Goal: Navigation & Orientation: Find specific page/section

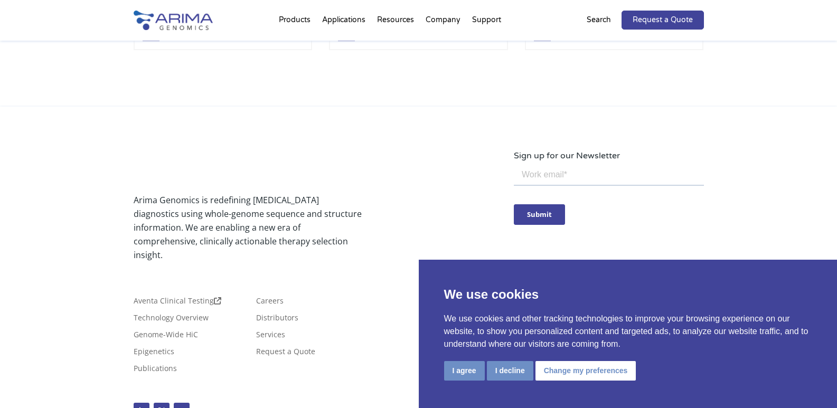
scroll to position [2556, 0]
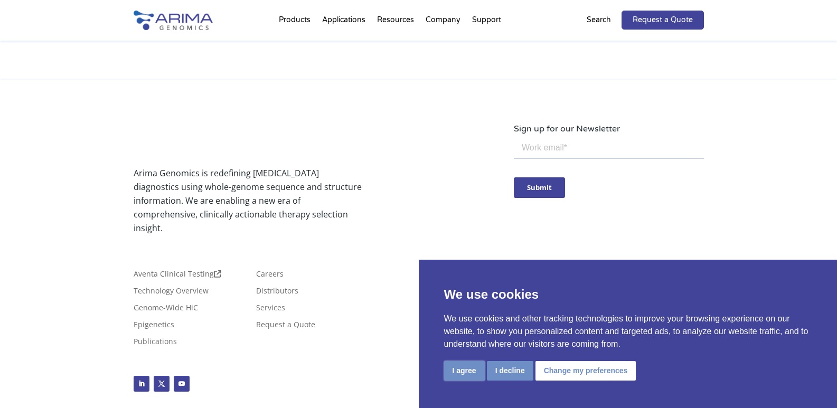
click at [468, 370] on button "I agree" at bounding box center [464, 371] width 41 height 20
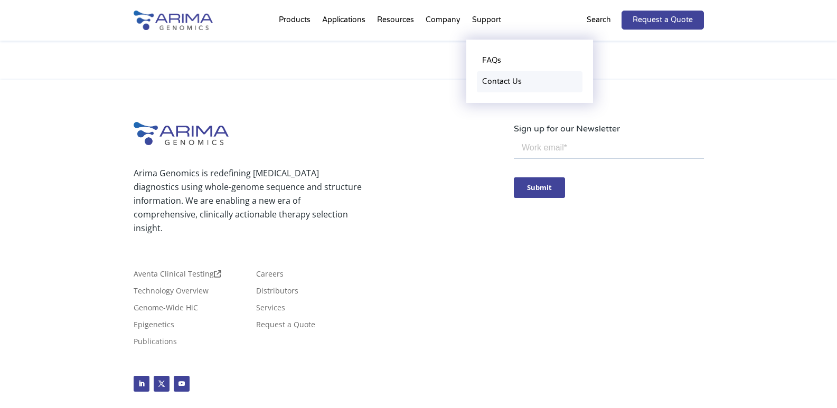
click at [509, 88] on link "Contact Us" at bounding box center [530, 81] width 106 height 21
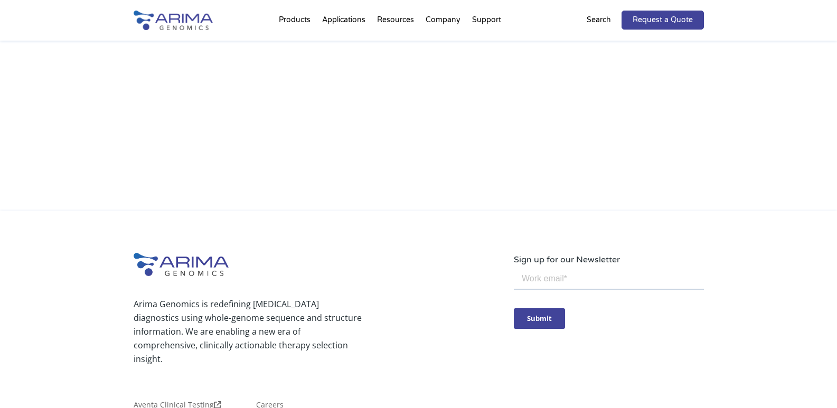
scroll to position [1325, 0]
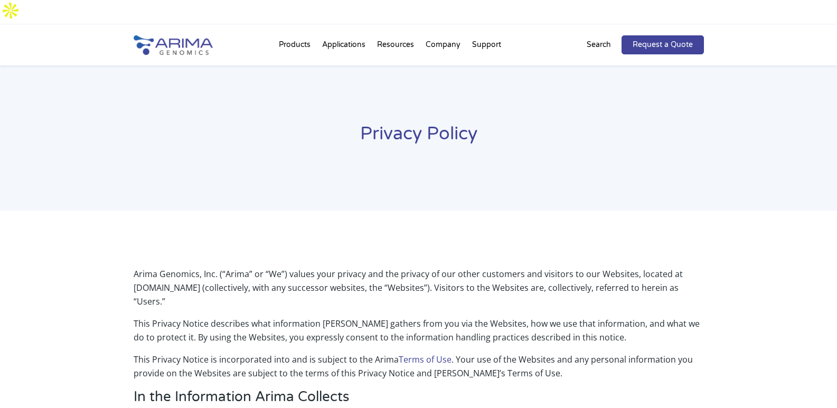
scroll to position [1620, 0]
